Goal: Task Accomplishment & Management: Manage account settings

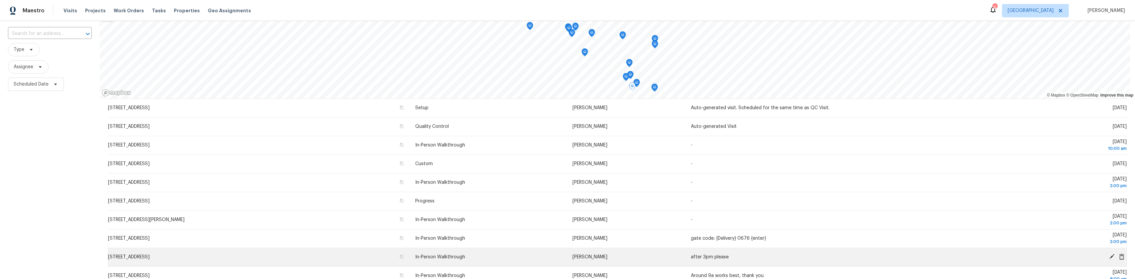
scroll to position [90, 0]
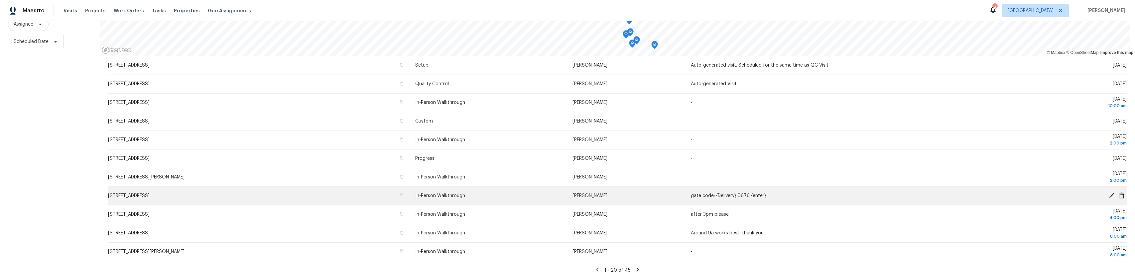
click at [1109, 192] on icon at bounding box center [1112, 195] width 6 height 6
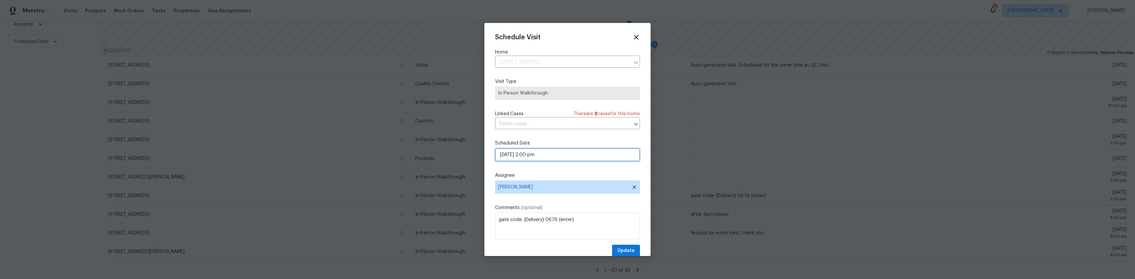
select select "pm"
click at [563, 153] on input "[DATE] 2:00 pm" at bounding box center [567, 154] width 145 height 13
click at [576, 185] on span "[PERSON_NAME]" at bounding box center [563, 186] width 130 height 5
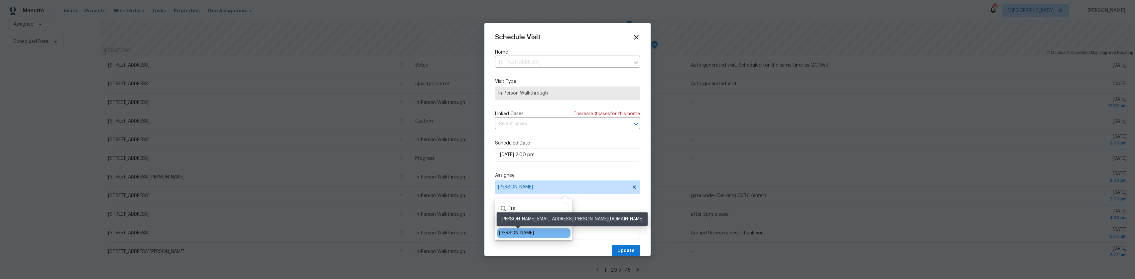
type input "Fra"
click at [525, 234] on div "[PERSON_NAME]" at bounding box center [516, 232] width 35 height 7
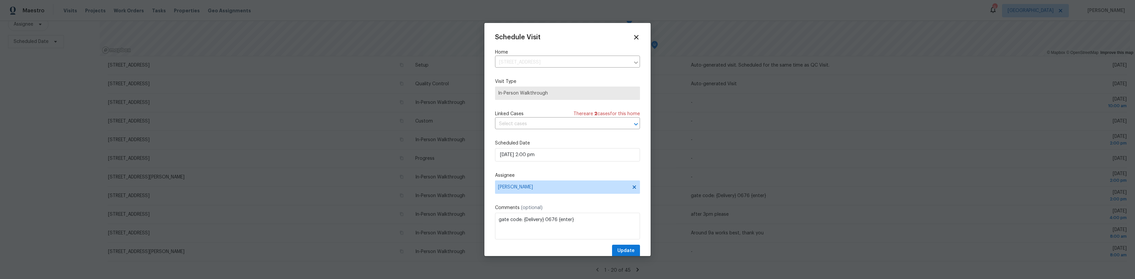
drag, startPoint x: 596, startPoint y: 35, endPoint x: 565, endPoint y: 35, distance: 30.9
click at [565, 35] on div "Schedule Visit" at bounding box center [567, 37] width 145 height 7
click at [620, 249] on span "Update" at bounding box center [625, 250] width 17 height 8
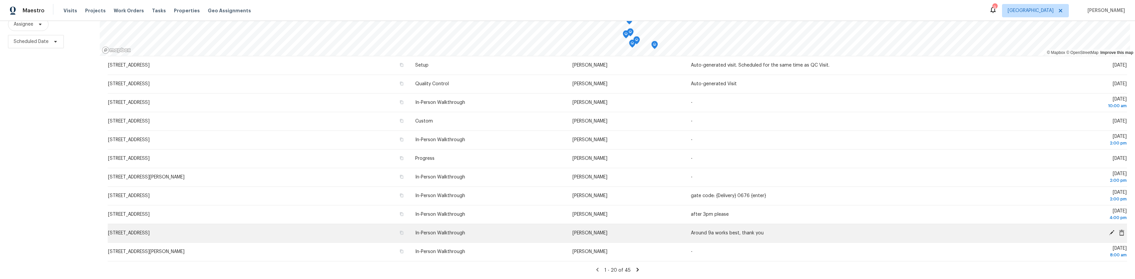
scroll to position [90, 0]
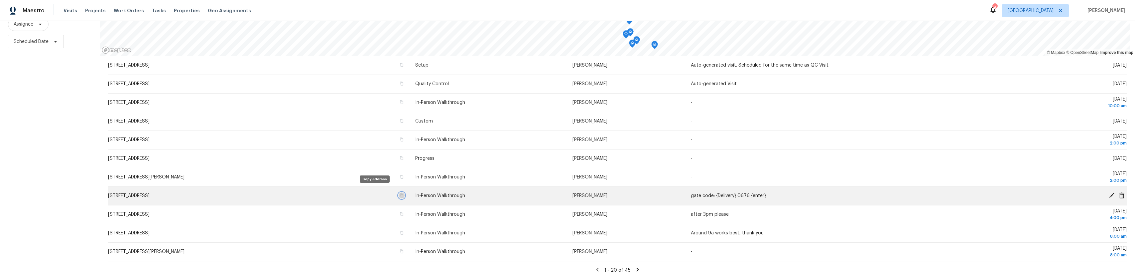
click at [400, 193] on icon "button" at bounding box center [402, 195] width 4 height 4
click at [1109, 192] on icon at bounding box center [1112, 195] width 6 height 6
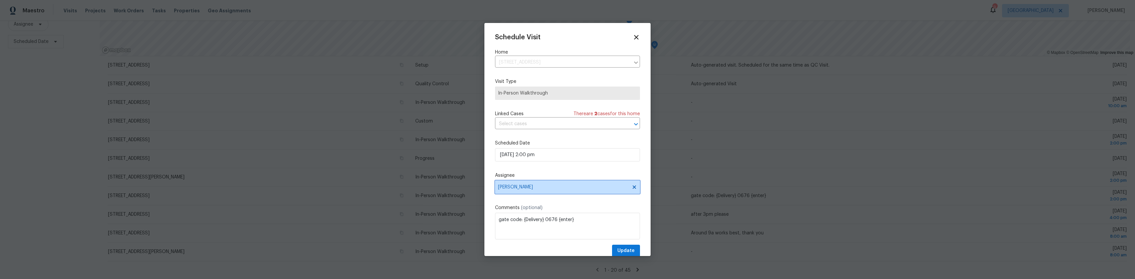
click at [633, 186] on span "[PERSON_NAME]" at bounding box center [567, 186] width 145 height 13
click at [541, 210] on input "ted" at bounding box center [533, 207] width 71 height 13
type input "t"
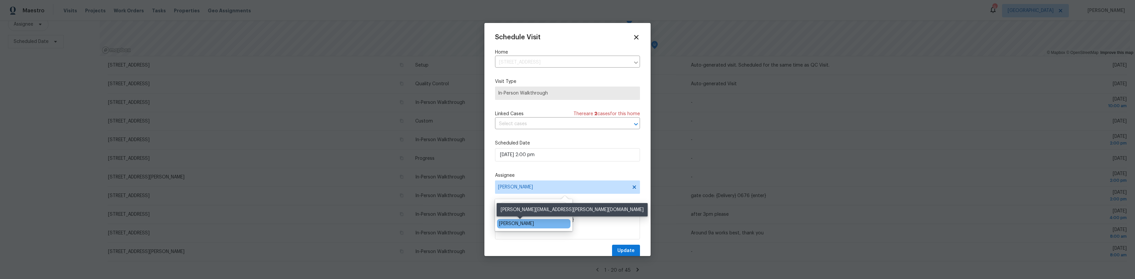
type input "the"
click at [534, 223] on div "[PERSON_NAME]" at bounding box center [516, 223] width 35 height 7
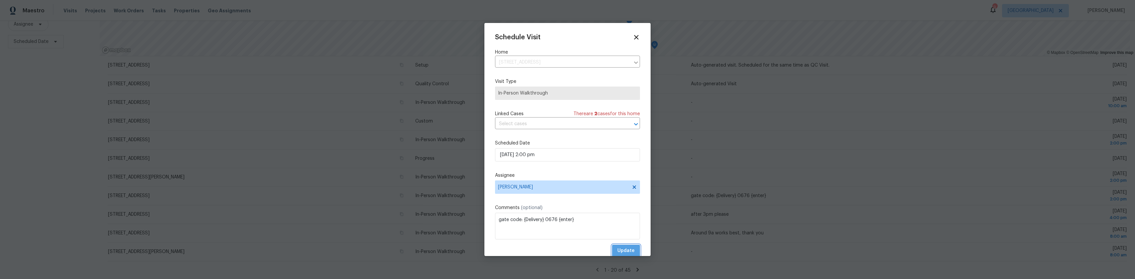
click at [612, 246] on button "Update" at bounding box center [626, 250] width 28 height 12
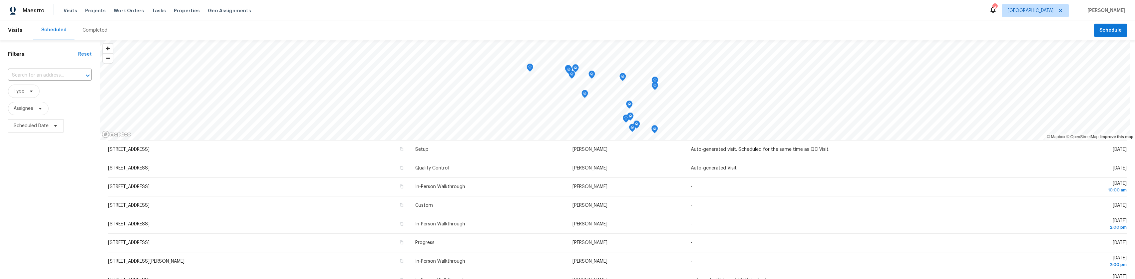
scroll to position [0, 0]
click at [174, 9] on span "Properties" at bounding box center [187, 10] width 26 height 7
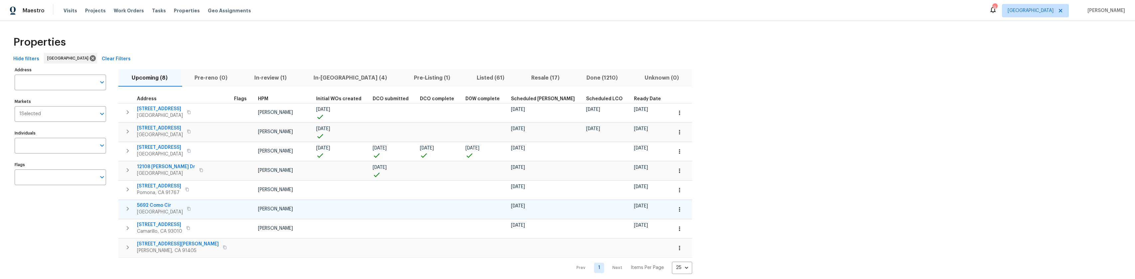
click at [193, 209] on button "button" at bounding box center [189, 208] width 8 height 9
click at [165, 204] on span "5692 Como Cir" at bounding box center [160, 205] width 46 height 7
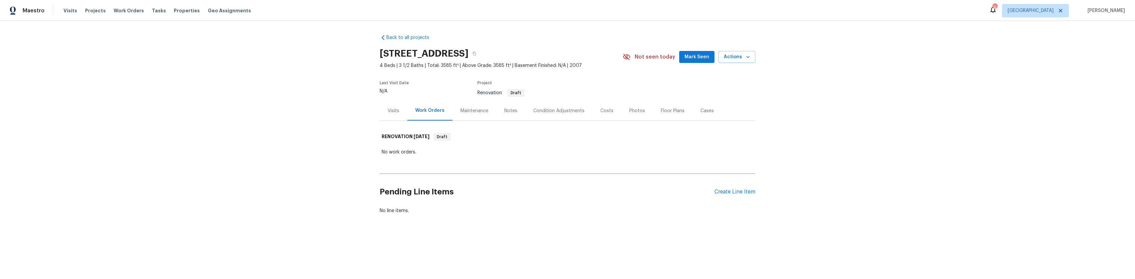
click at [391, 115] on div "Visits" at bounding box center [394, 111] width 28 height 20
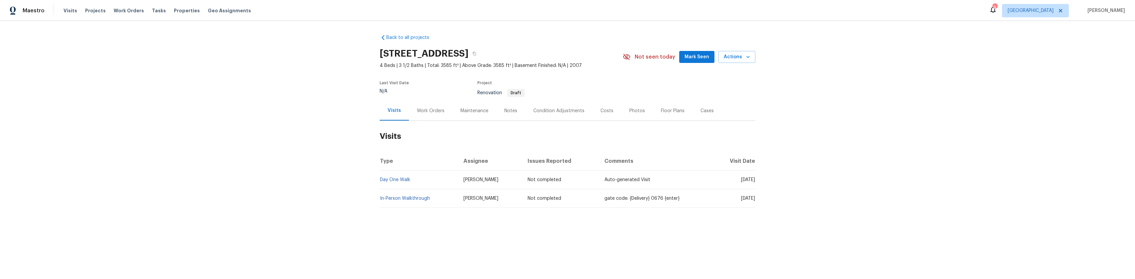
click at [553, 108] on div "Condition Adjustments" at bounding box center [558, 110] width 51 height 7
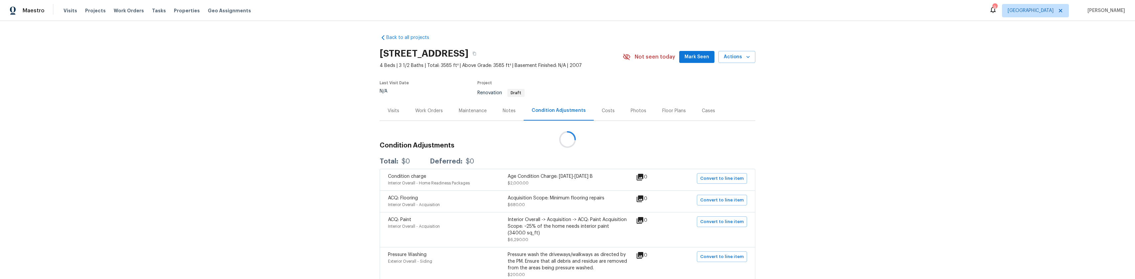
click at [553, 108] on div at bounding box center [567, 139] width 1135 height 279
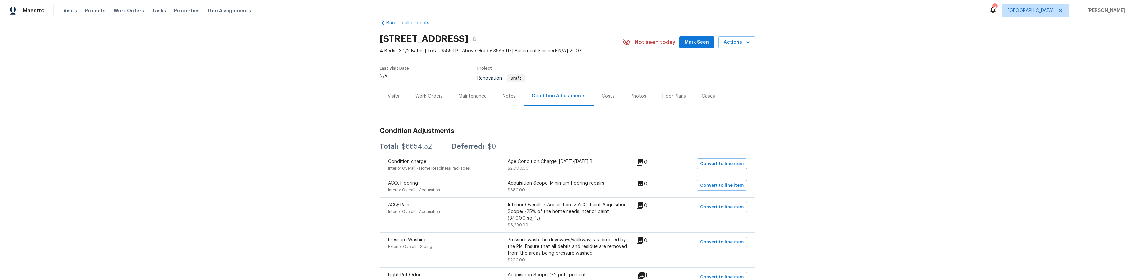
scroll to position [14, 0]
click at [387, 101] on div "Visits" at bounding box center [394, 97] width 28 height 20
